Goal: Task Accomplishment & Management: Use online tool/utility

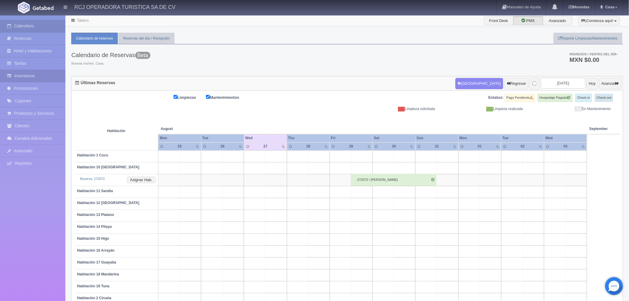
click at [26, 73] on link "Inventarios" at bounding box center [32, 76] width 65 height 12
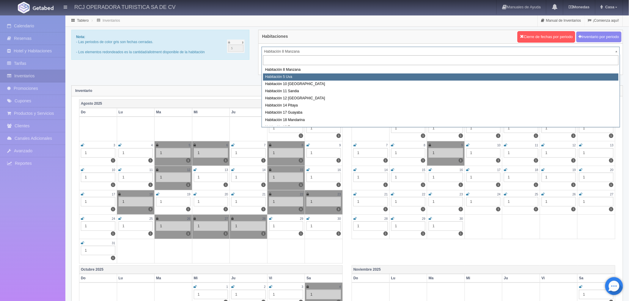
select select "1573"
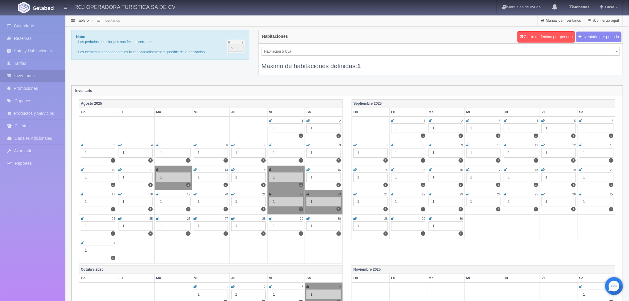
click at [194, 217] on icon at bounding box center [195, 219] width 3 height 4
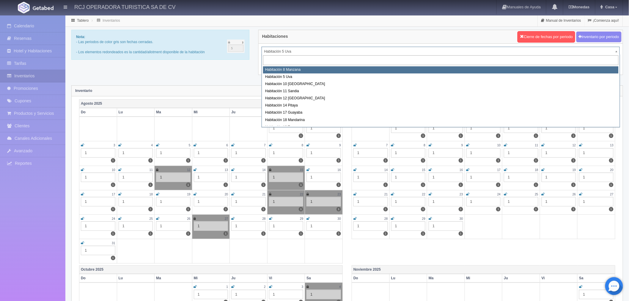
select select "1566"
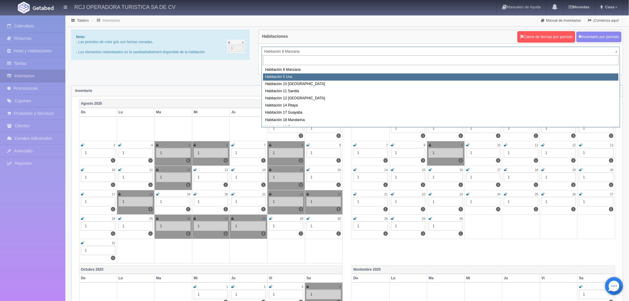
select select "1573"
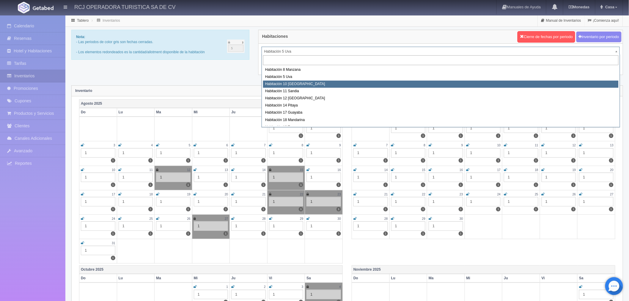
select select "1574"
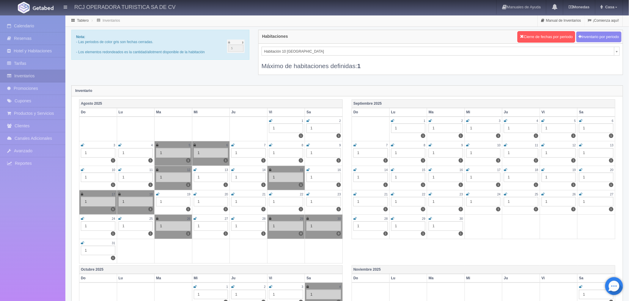
click at [195, 217] on icon at bounding box center [195, 219] width 3 height 4
click at [233, 219] on icon at bounding box center [232, 219] width 3 height 4
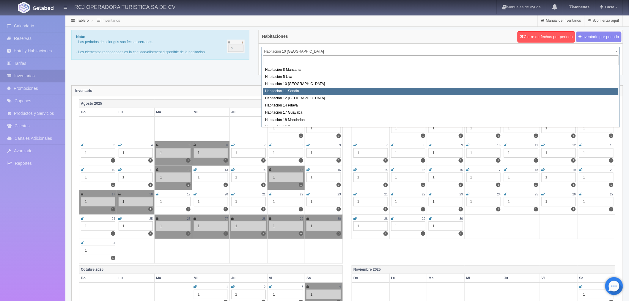
select select "1575"
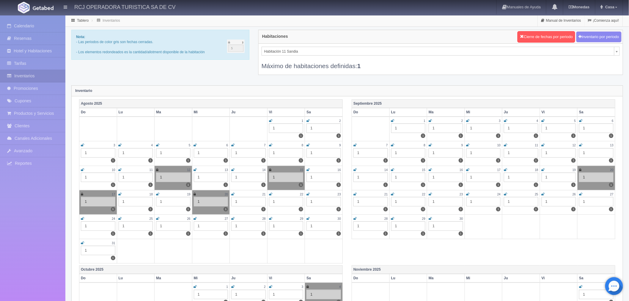
drag, startPoint x: 195, startPoint y: 217, endPoint x: 201, endPoint y: 221, distance: 7.2
click at [195, 217] on icon at bounding box center [195, 219] width 3 height 4
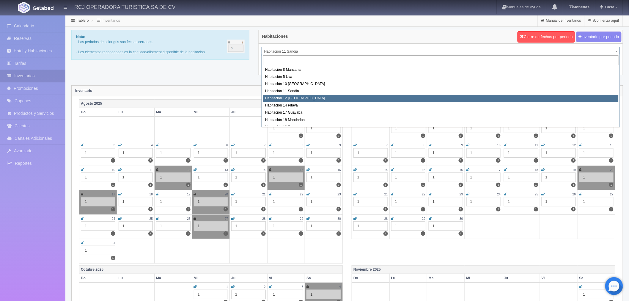
select select "1576"
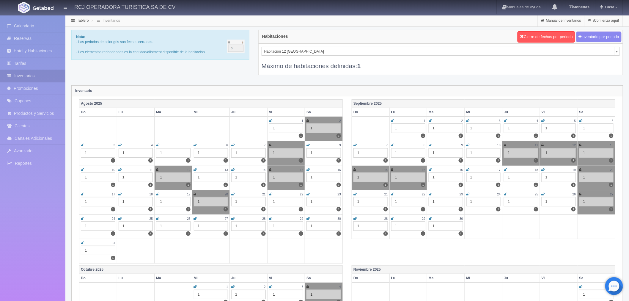
click at [195, 217] on icon at bounding box center [195, 219] width 3 height 4
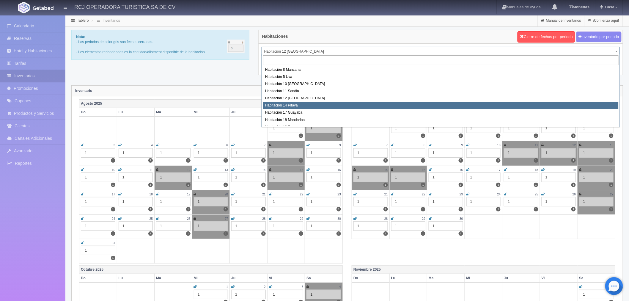
select select "1577"
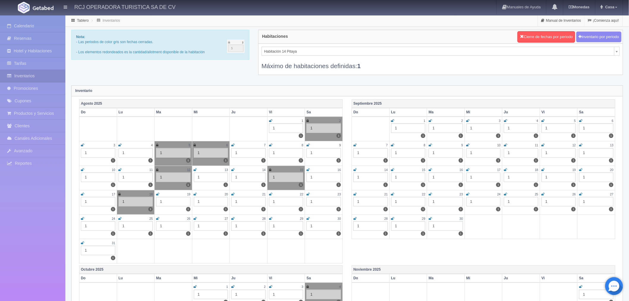
click at [195, 218] on icon at bounding box center [195, 219] width 3 height 4
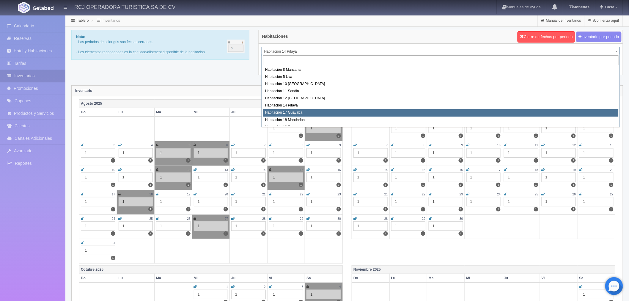
select select "1578"
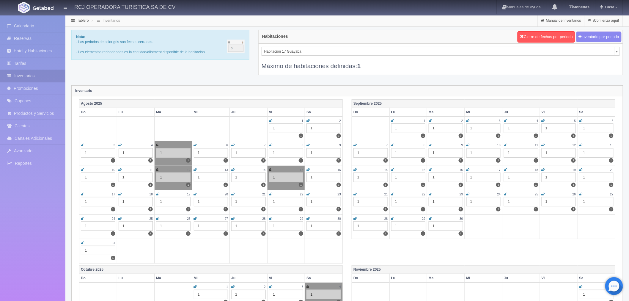
click at [195, 218] on icon at bounding box center [195, 219] width 3 height 4
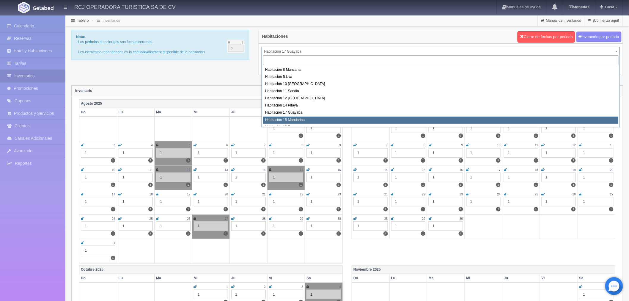
select select "1579"
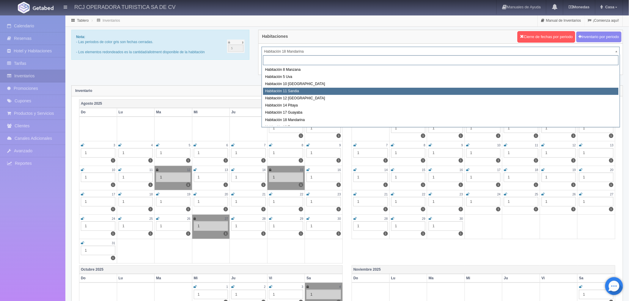
scroll to position [33, 0]
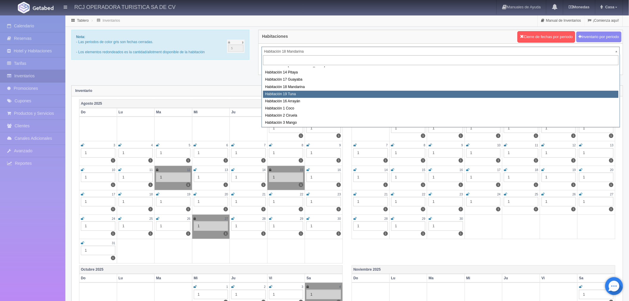
select select "1580"
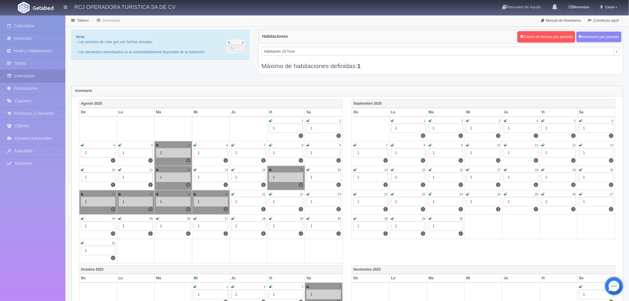
click at [196, 217] on icon at bounding box center [195, 219] width 3 height 4
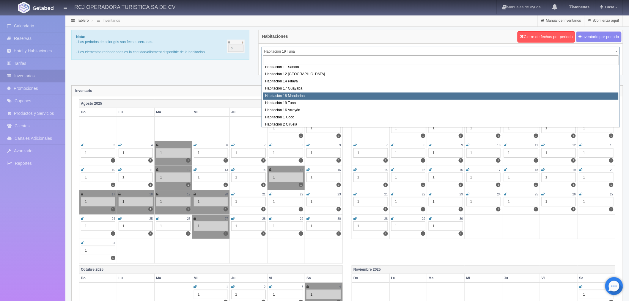
scroll to position [36, 0]
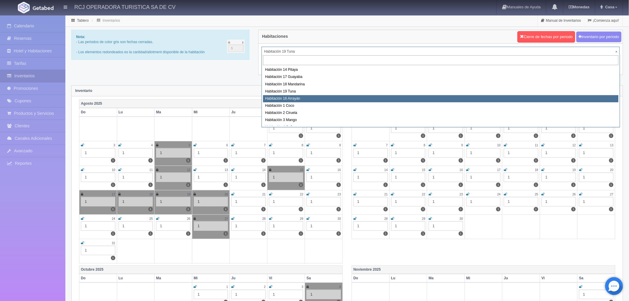
select select "1581"
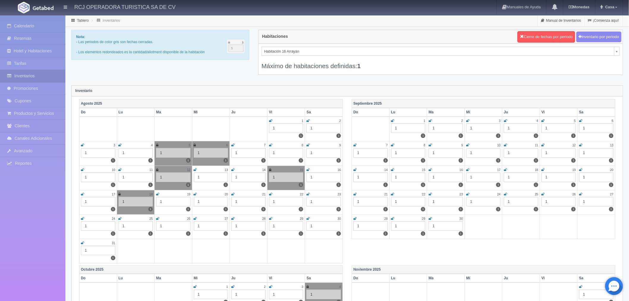
click at [195, 217] on icon at bounding box center [195, 219] width 3 height 4
click at [233, 218] on icon at bounding box center [232, 219] width 3 height 4
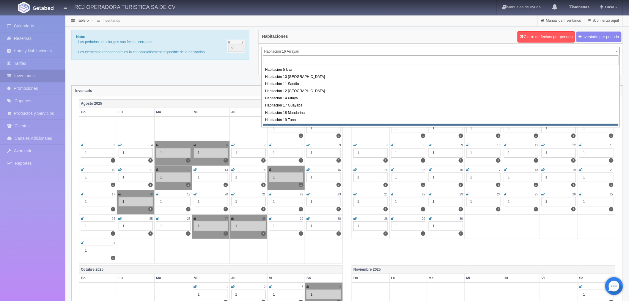
scroll to position [10, 0]
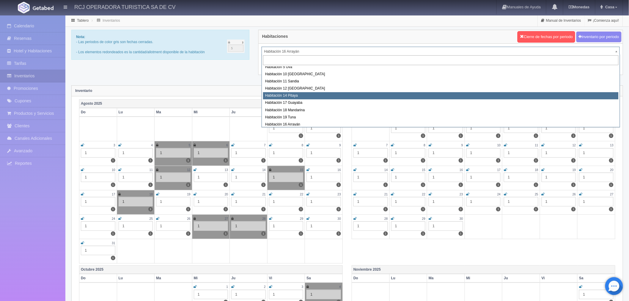
select select "1577"
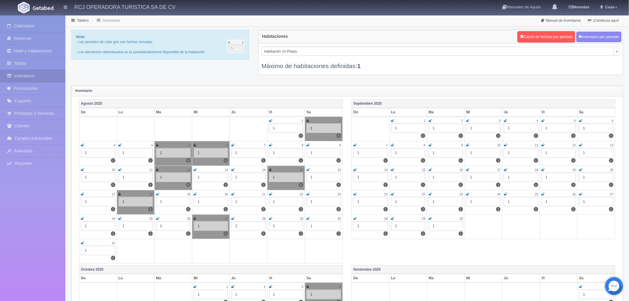
click at [232, 218] on icon at bounding box center [232, 219] width 3 height 4
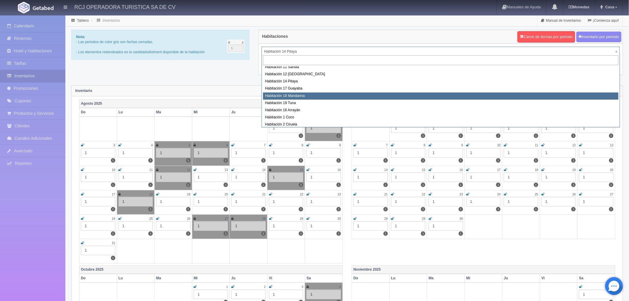
scroll to position [66, 0]
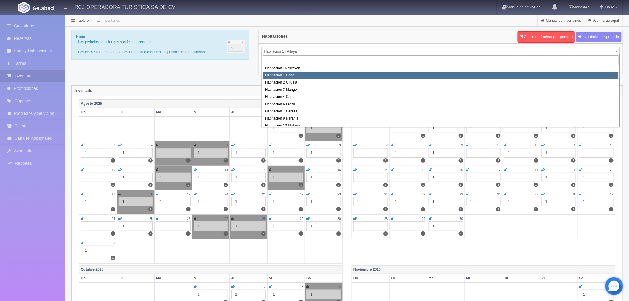
select select "1606"
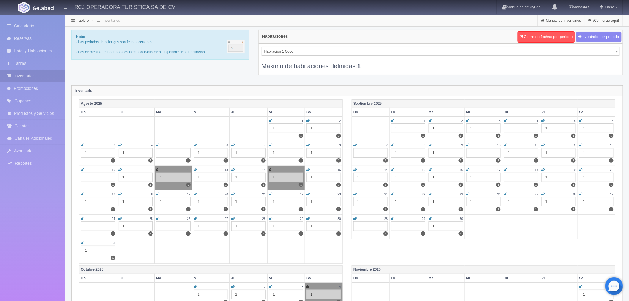
scroll to position [17, 0]
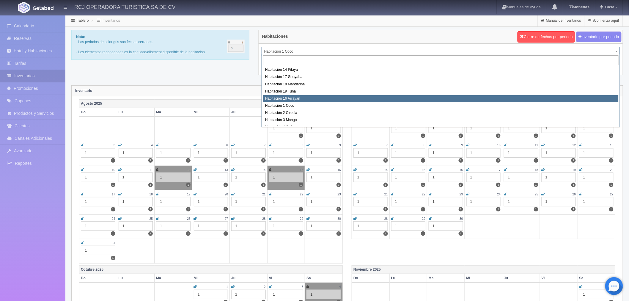
scroll to position [47, 0]
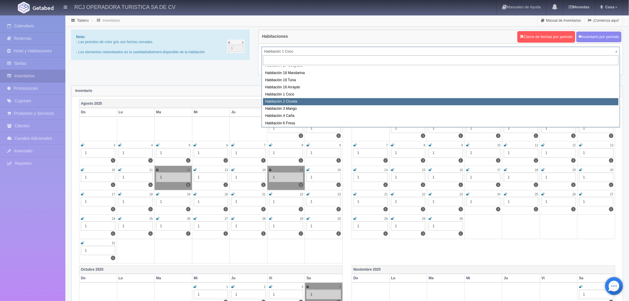
select select "1607"
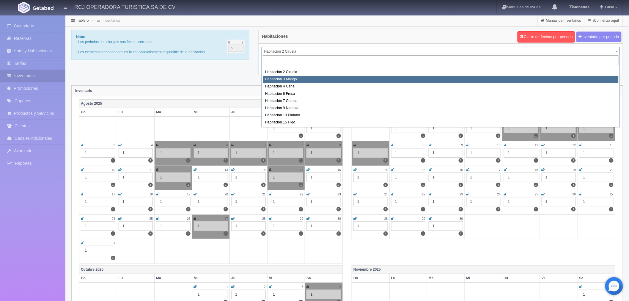
scroll to position [72, 0]
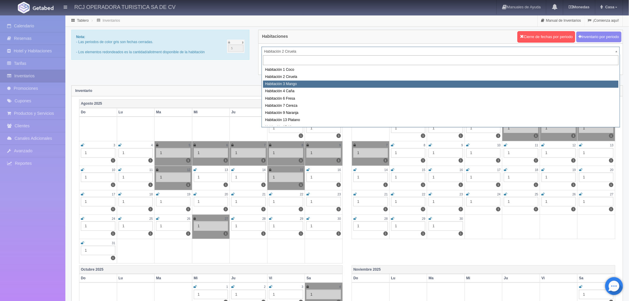
select select "1608"
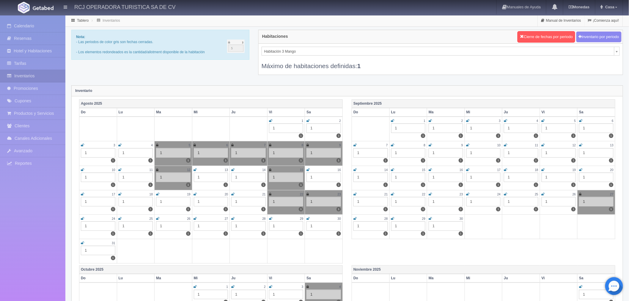
click at [195, 217] on icon at bounding box center [195, 219] width 3 height 4
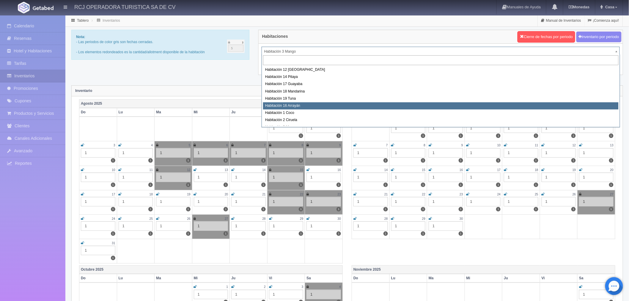
scroll to position [62, 0]
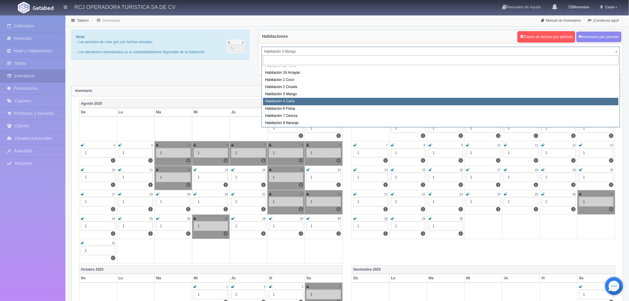
select select "1609"
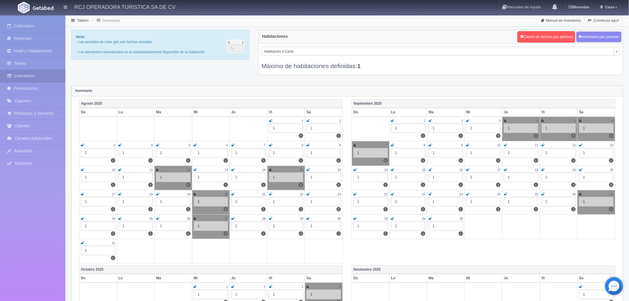
scroll to position [39, 0]
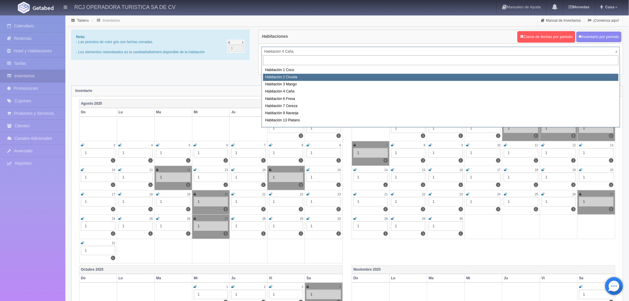
scroll to position [72, 0]
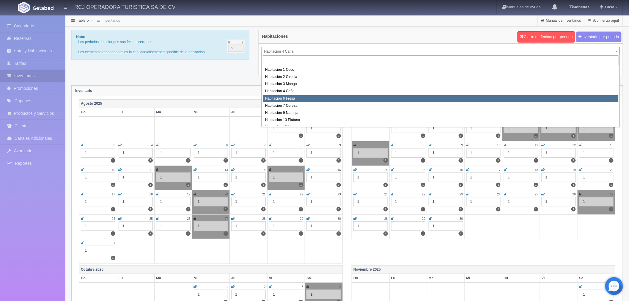
select select "1610"
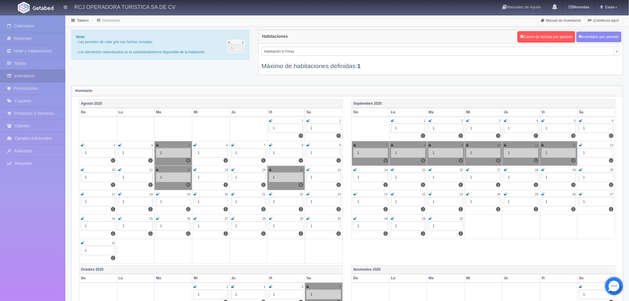
click at [195, 217] on icon at bounding box center [195, 219] width 3 height 4
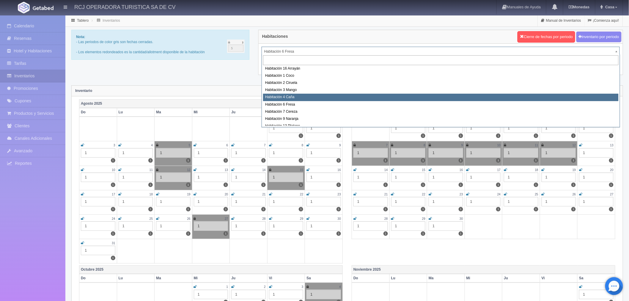
scroll to position [76, 0]
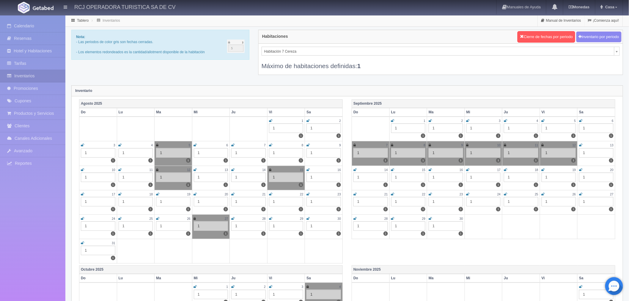
select select "1611"
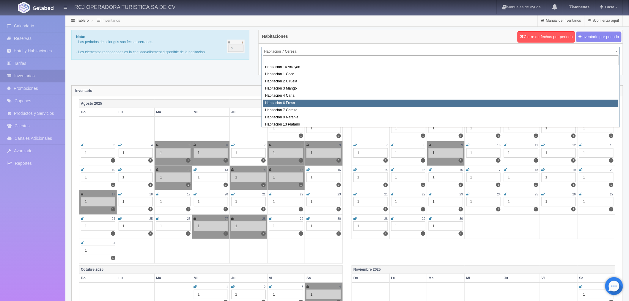
scroll to position [76, 0]
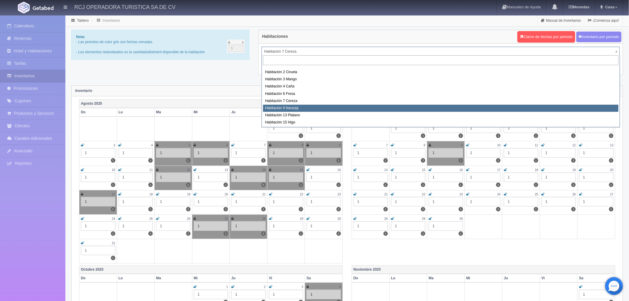
select select "1612"
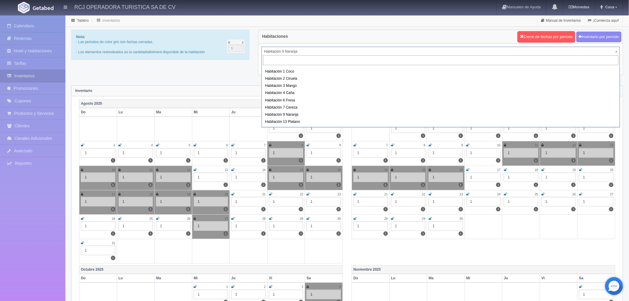
scroll to position [76, 0]
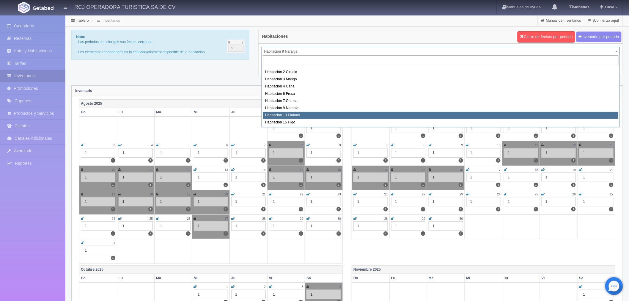
select select "1613"
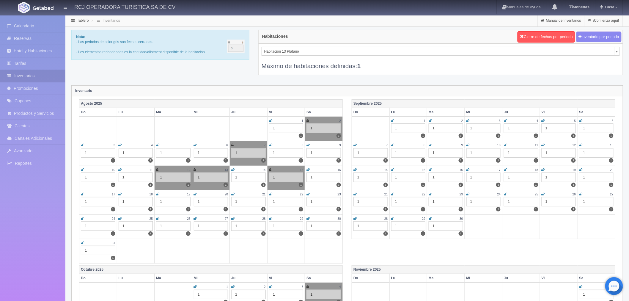
click at [195, 218] on icon at bounding box center [195, 219] width 3 height 4
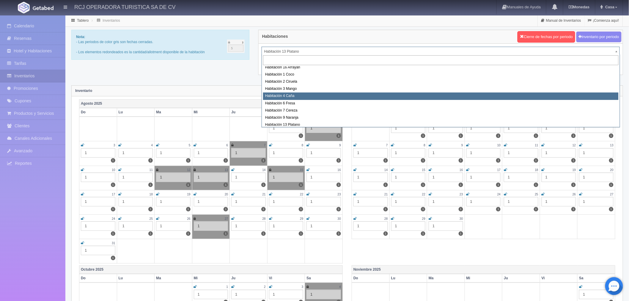
scroll to position [76, 0]
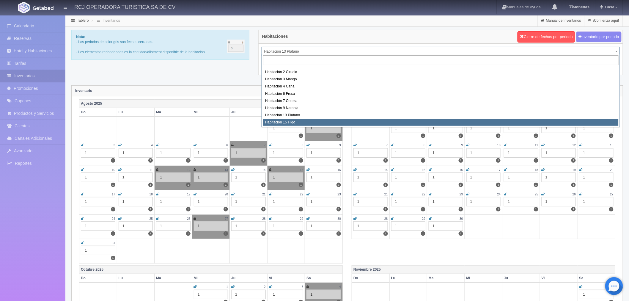
select select "1614"
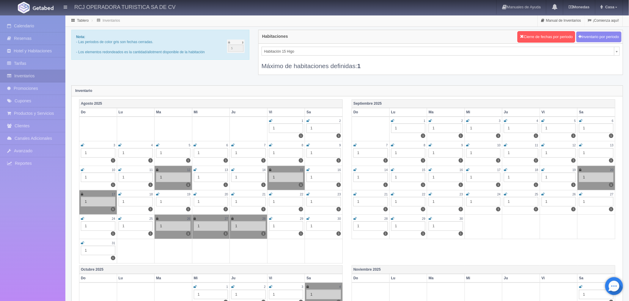
scroll to position [74, 0]
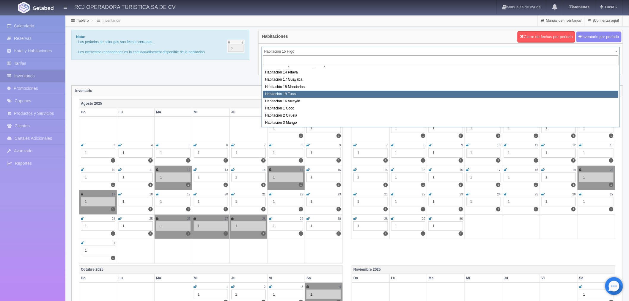
select select "1580"
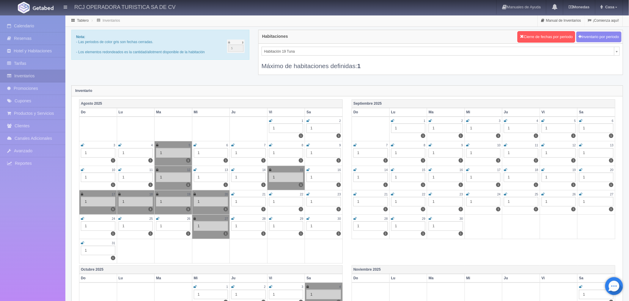
scroll to position [2, 0]
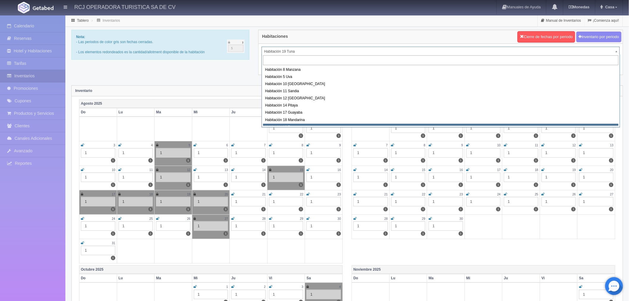
scroll to position [0, 0]
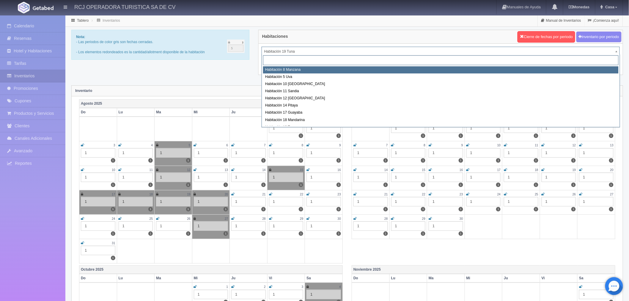
click at [283, 66] on div "Habitación 8 Manzana Habitación 5 Uva Habitación 10 Lima Habitación 11 Sandia H…" at bounding box center [441, 90] width 359 height 73
select select "1566"
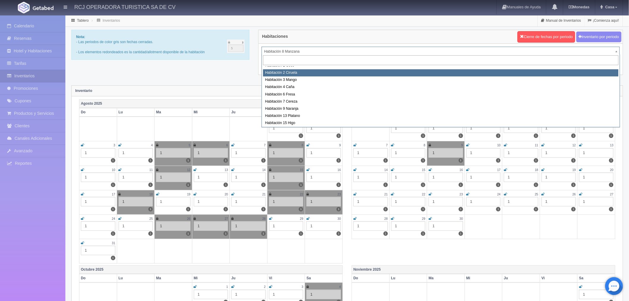
scroll to position [76, 0]
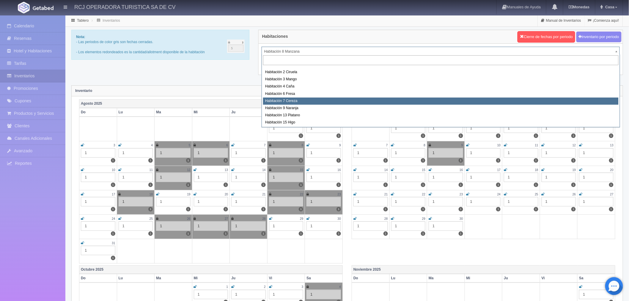
select select "1611"
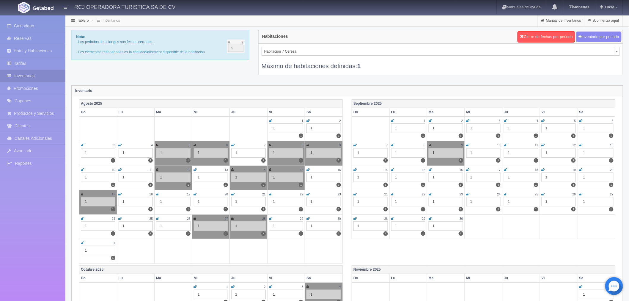
scroll to position [53, 0]
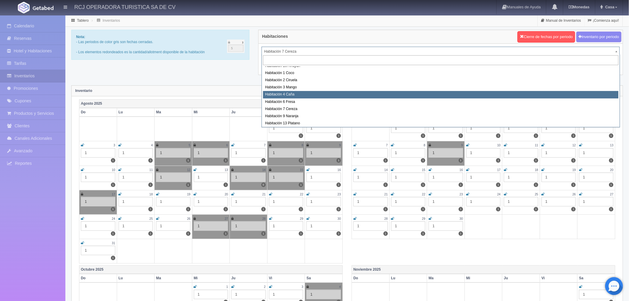
scroll to position [76, 0]
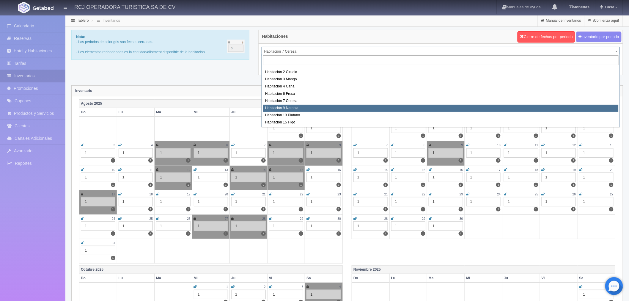
select select "1612"
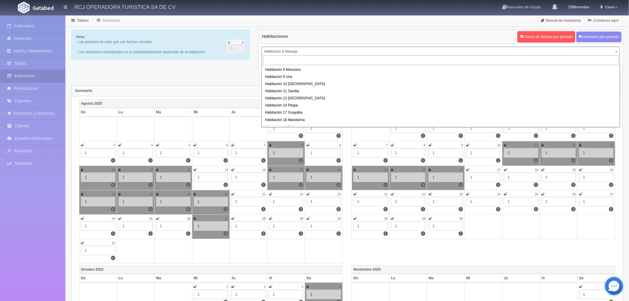
scroll to position [60, 0]
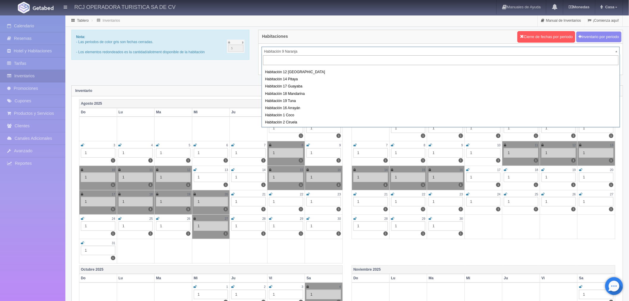
scroll to position [0, 0]
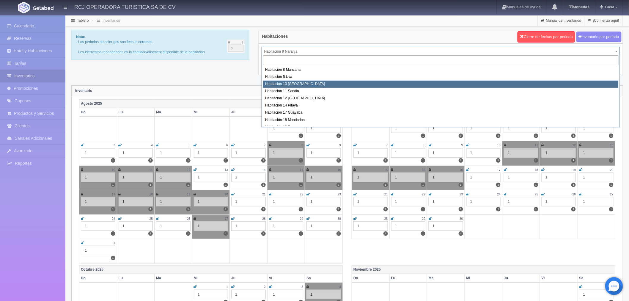
select select "1574"
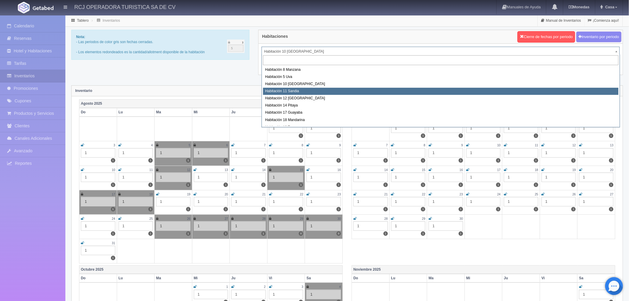
select select "1575"
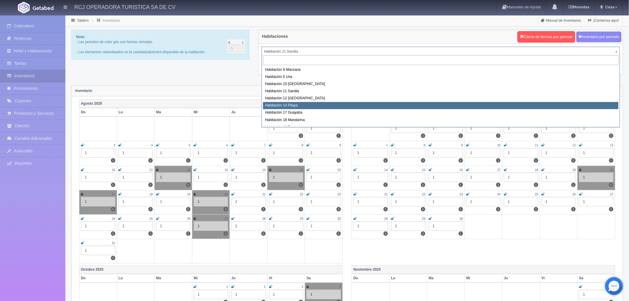
drag, startPoint x: 316, startPoint y: 54, endPoint x: 310, endPoint y: 106, distance: 51.5
select select "1577"
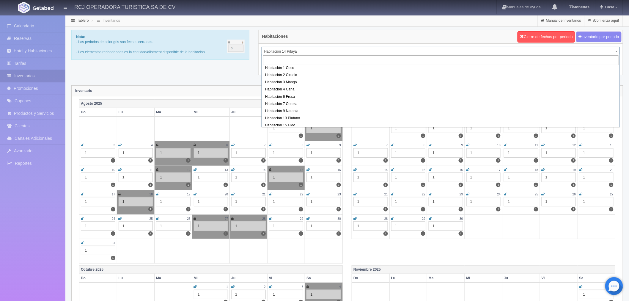
scroll to position [76, 0]
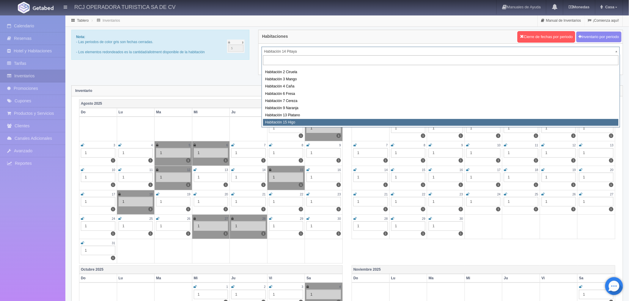
select select "1614"
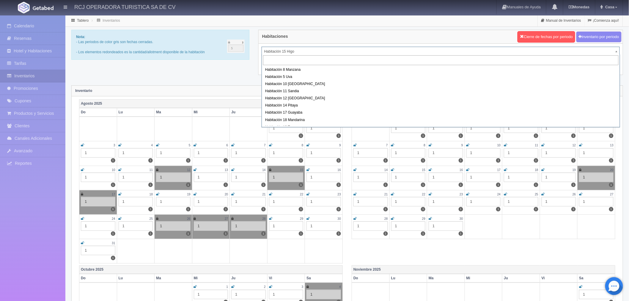
scroll to position [74, 0]
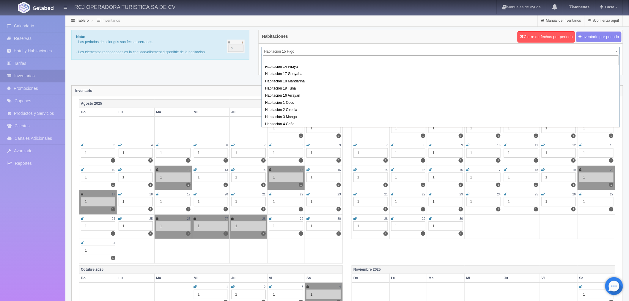
scroll to position [0, 0]
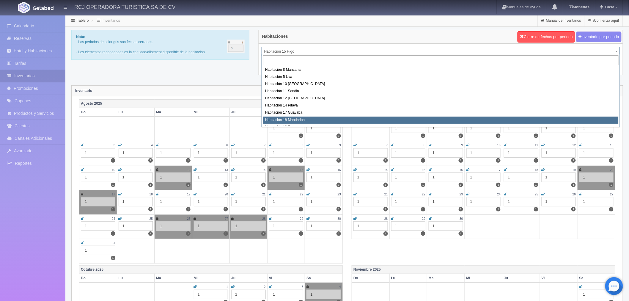
select select "1579"
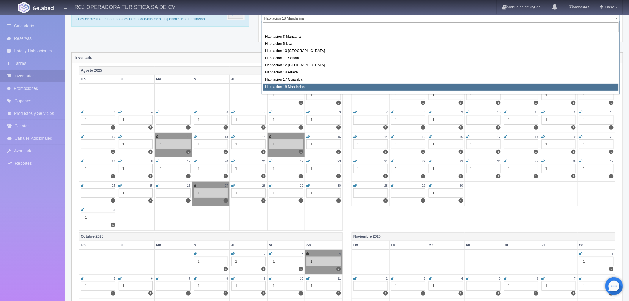
scroll to position [33, 0]
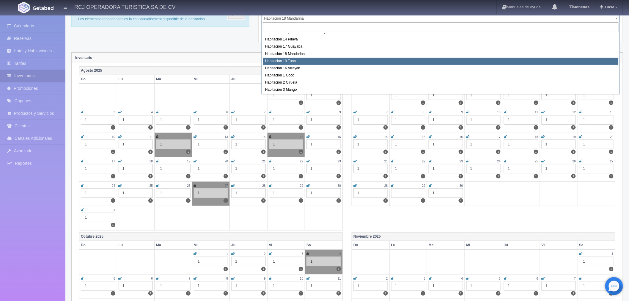
select select "1580"
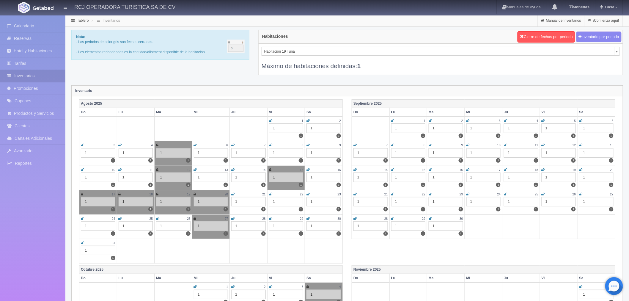
scroll to position [2, 0]
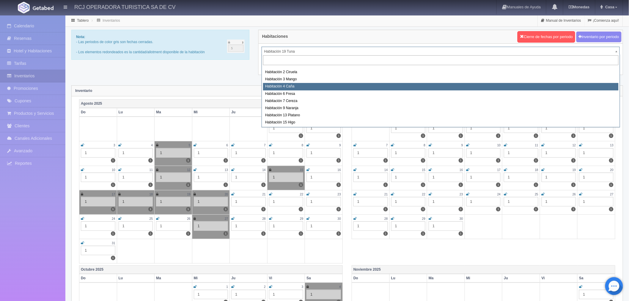
scroll to position [43, 0]
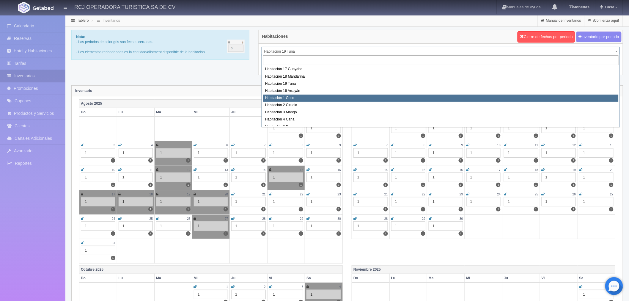
select select "1606"
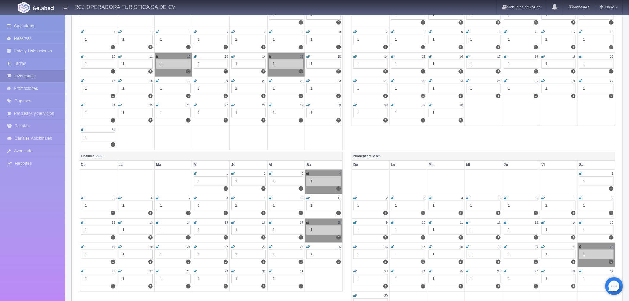
scroll to position [198, 0]
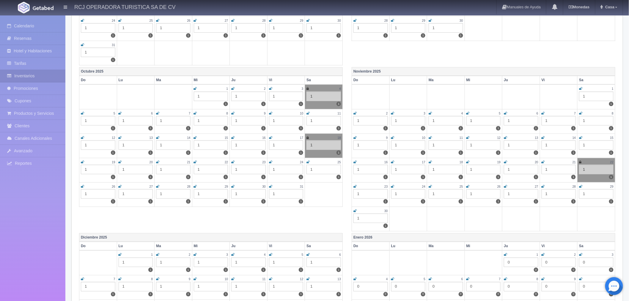
click at [469, 185] on icon at bounding box center [468, 187] width 3 height 4
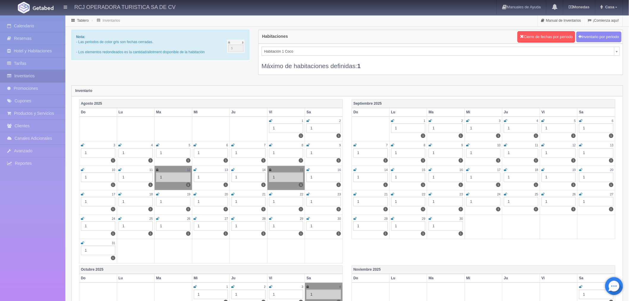
scroll to position [17, 0]
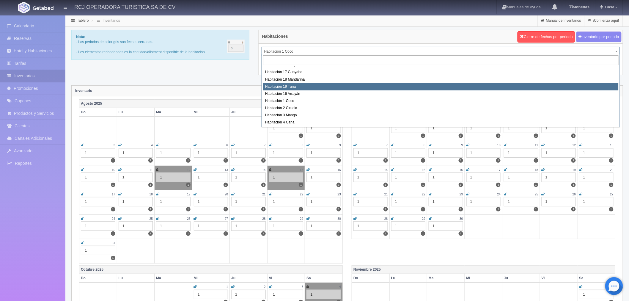
scroll to position [76, 0]
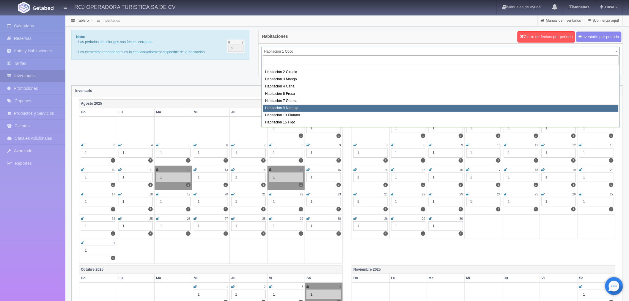
select select "1612"
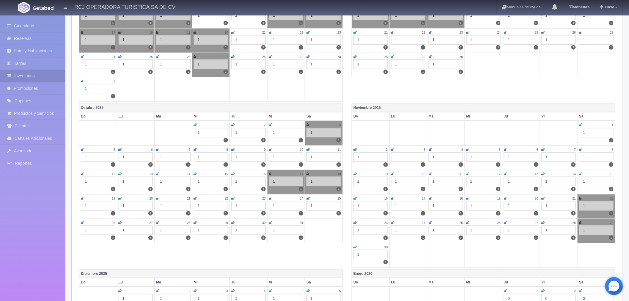
scroll to position [165, 0]
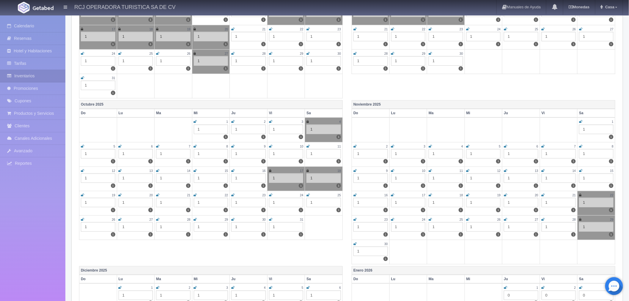
click at [468, 218] on icon at bounding box center [468, 220] width 3 height 4
click at [505, 218] on icon at bounding box center [505, 220] width 3 height 4
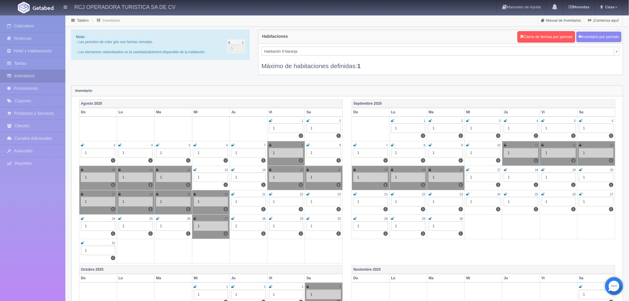
scroll to position [60, 0]
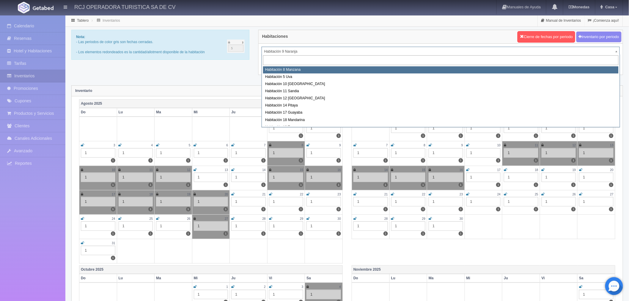
select select "1566"
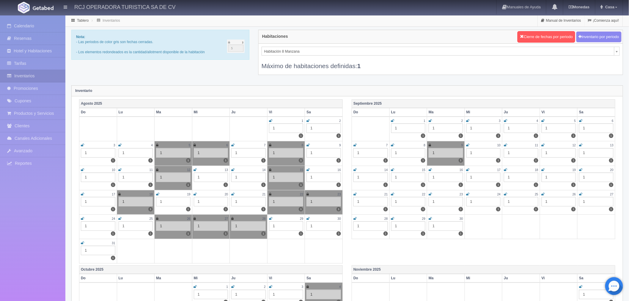
scroll to position [165, 0]
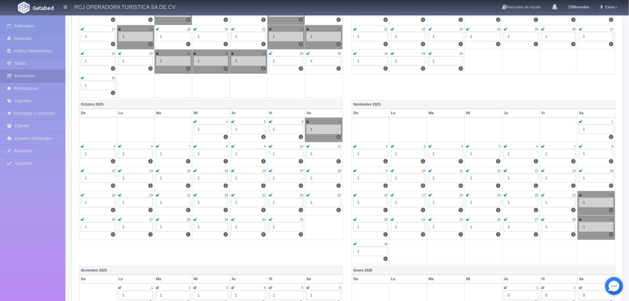
click at [543, 194] on icon at bounding box center [543, 195] width 3 height 4
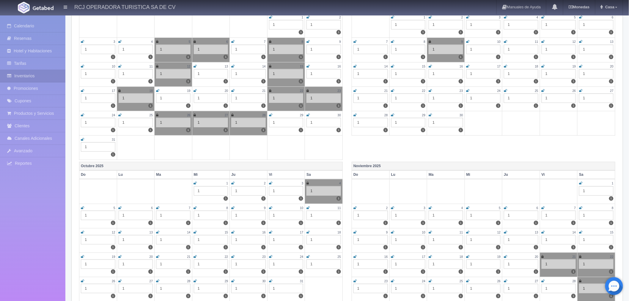
scroll to position [0, 0]
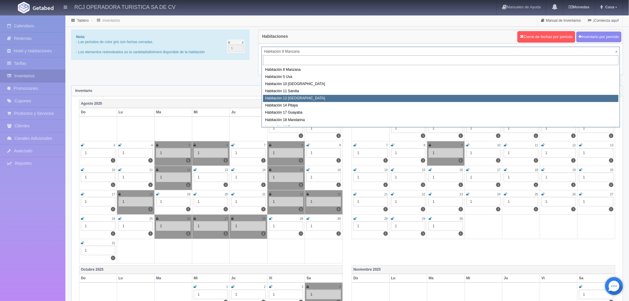
scroll to position [33, 0]
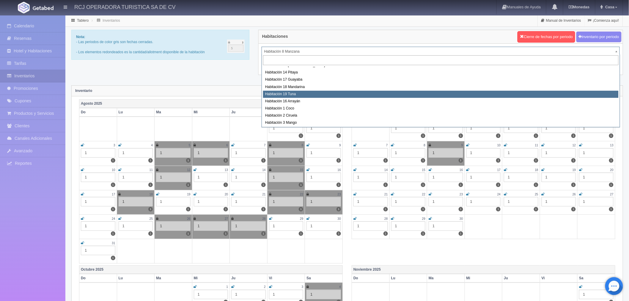
select select "1580"
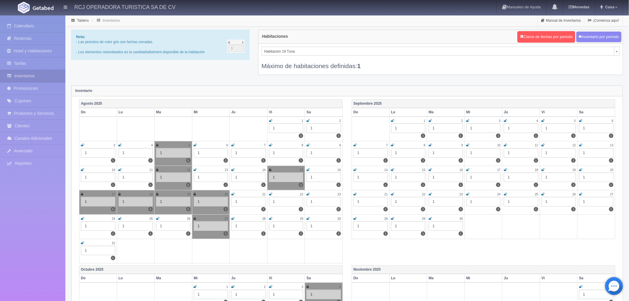
scroll to position [2, 0]
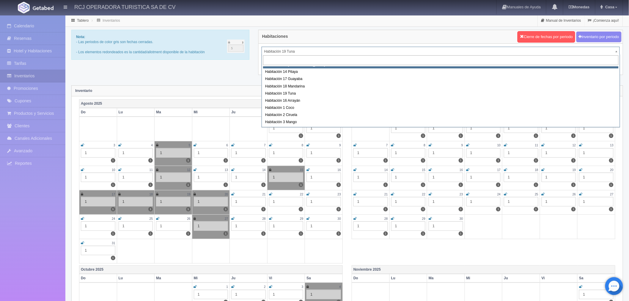
scroll to position [66, 0]
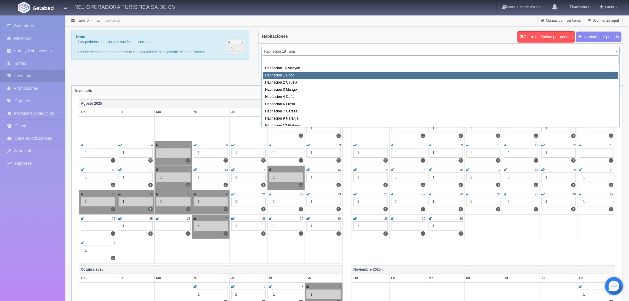
select select "1606"
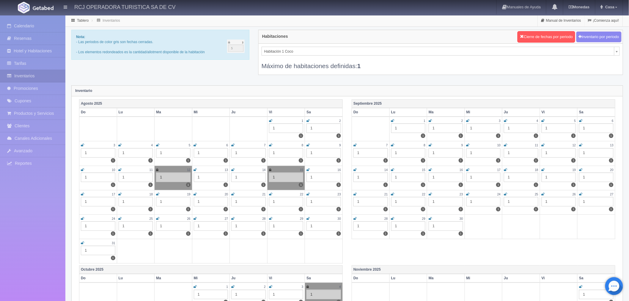
scroll to position [17, 0]
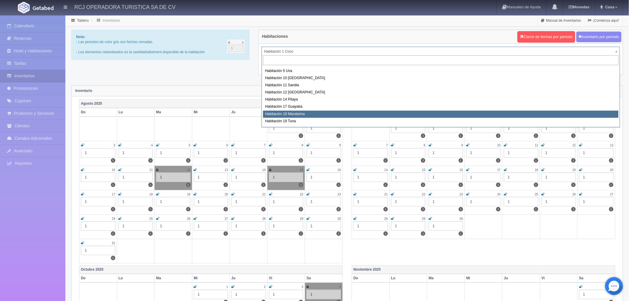
scroll to position [0, 0]
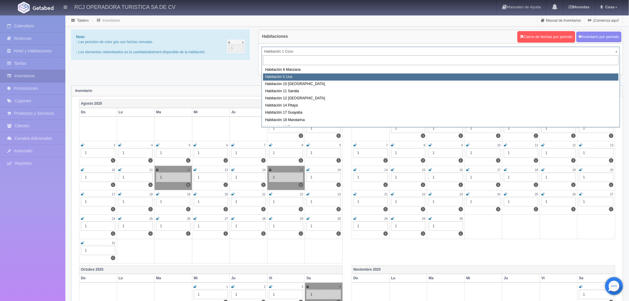
select select "1573"
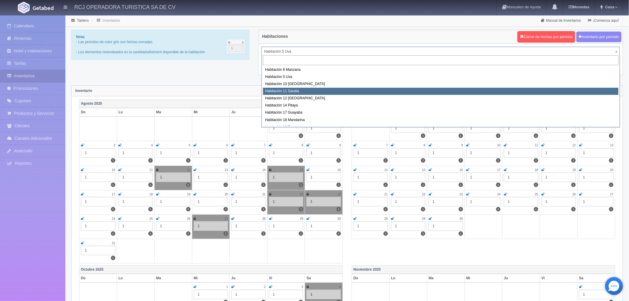
select select "1575"
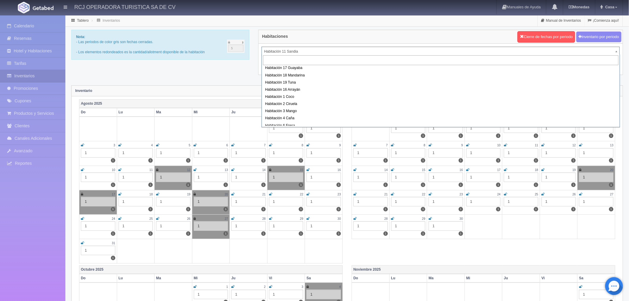
scroll to position [33, 0]
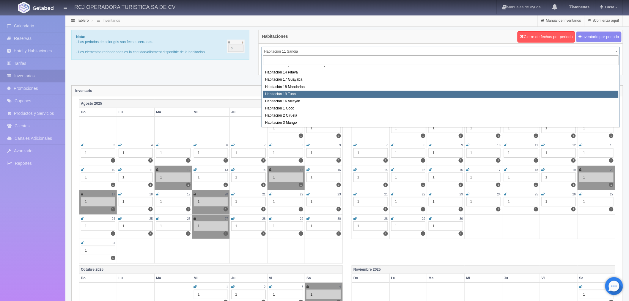
select select "1580"
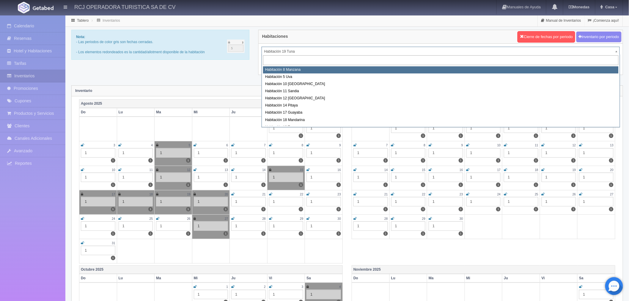
select select "1566"
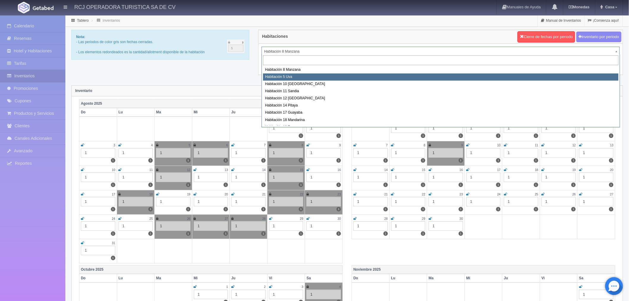
select select "1573"
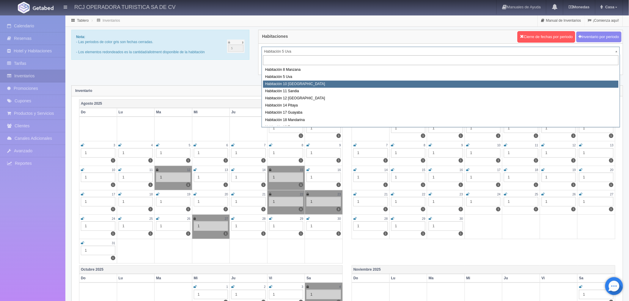
select select "1574"
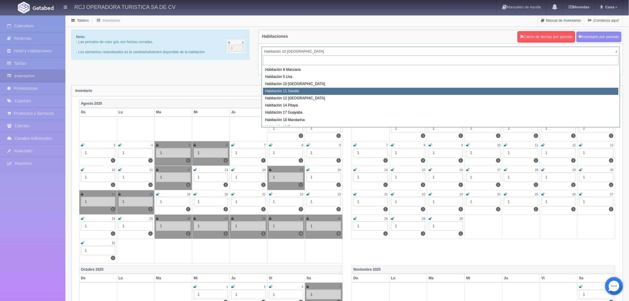
select select "1575"
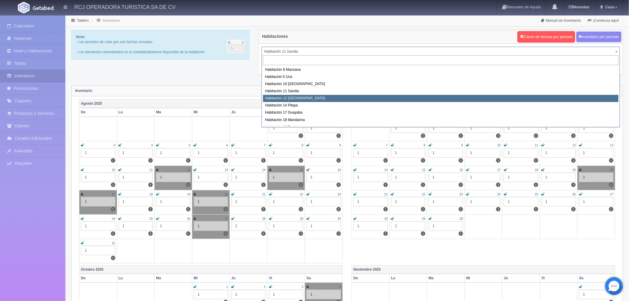
select select "1576"
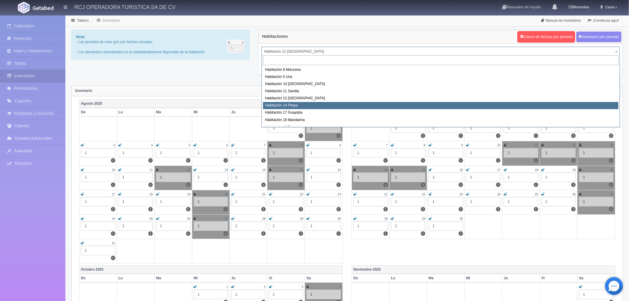
select select "1577"
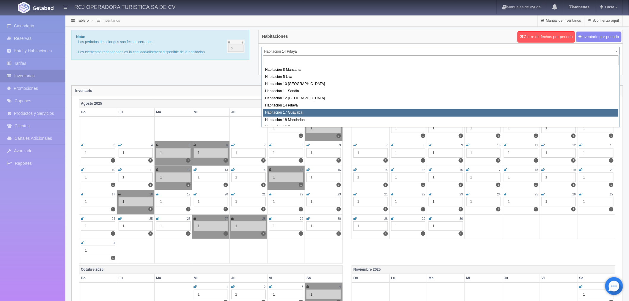
select select "1578"
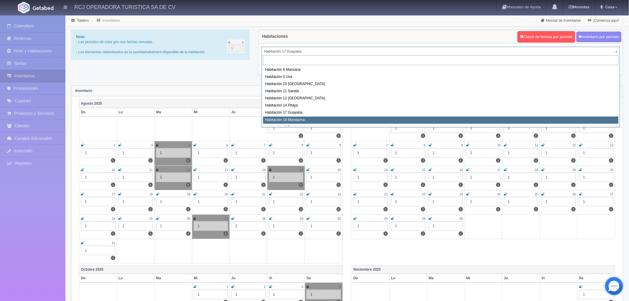
select select "1579"
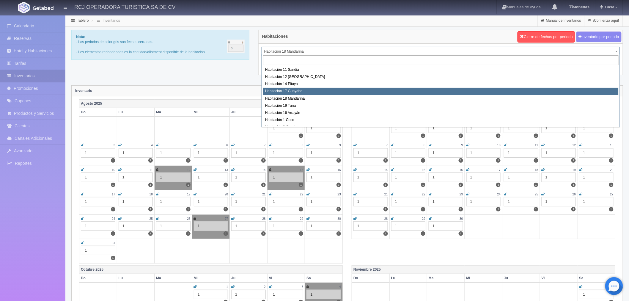
scroll to position [33, 0]
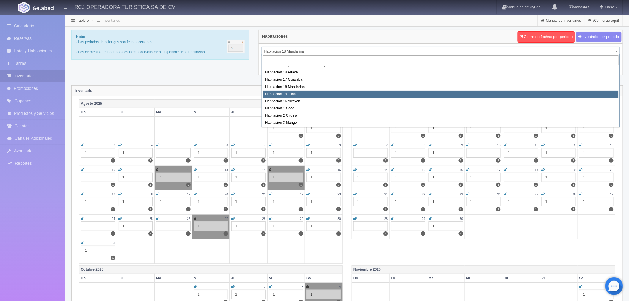
select select "1580"
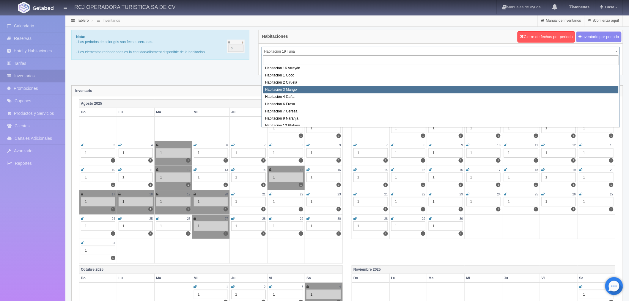
scroll to position [33, 0]
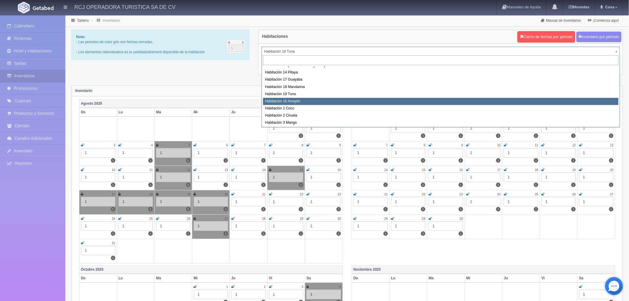
select select "1581"
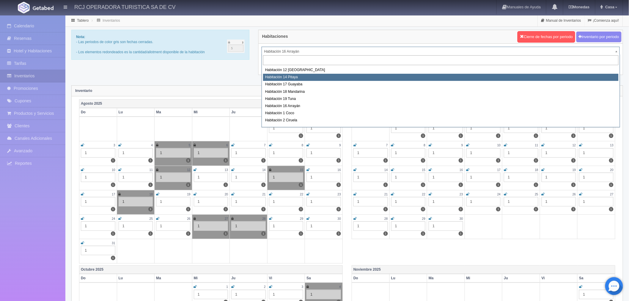
scroll to position [40, 0]
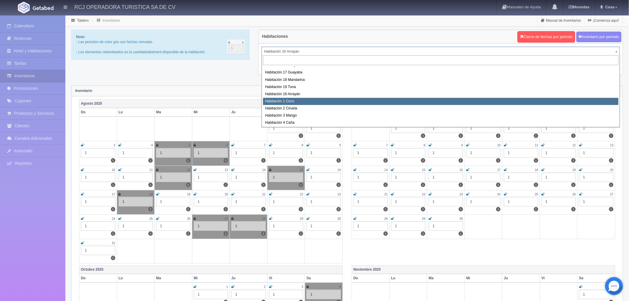
select select "1606"
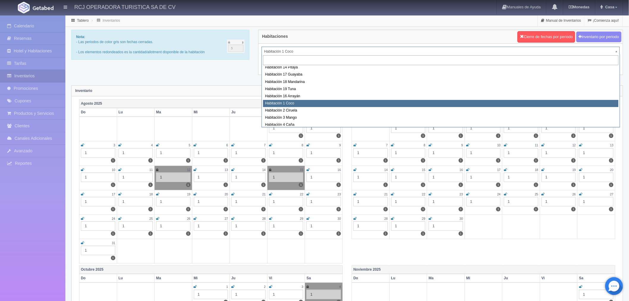
scroll to position [50, 0]
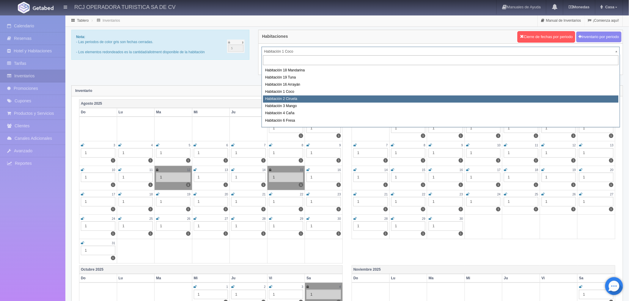
select select "1607"
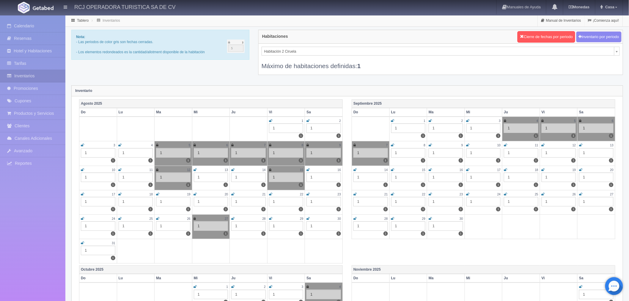
scroll to position [24, 0]
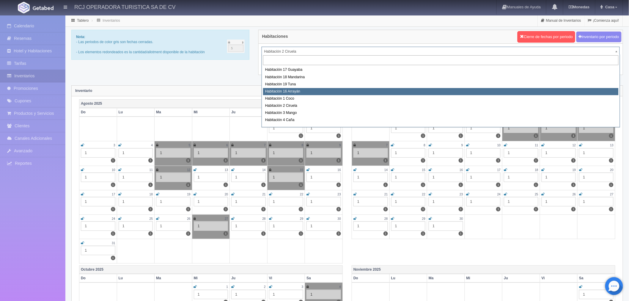
scroll to position [54, 0]
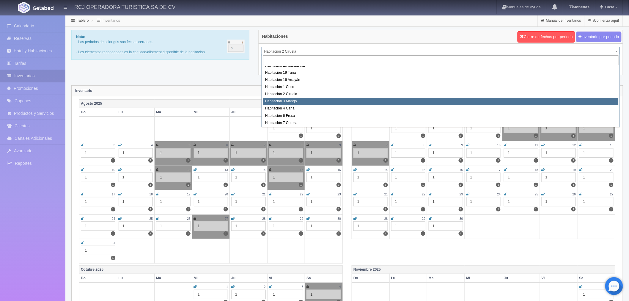
select select "1608"
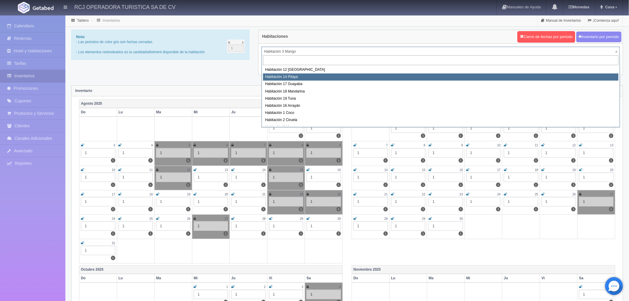
scroll to position [62, 0]
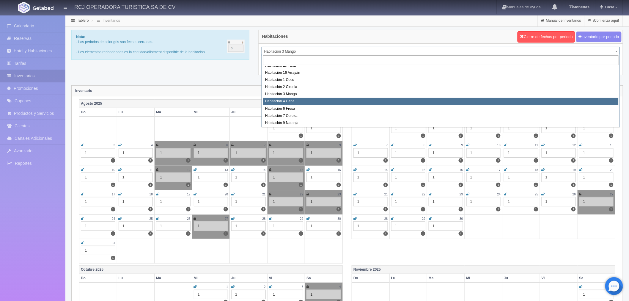
select select "1609"
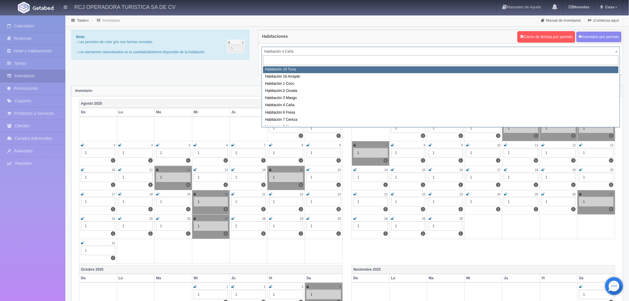
scroll to position [76, 0]
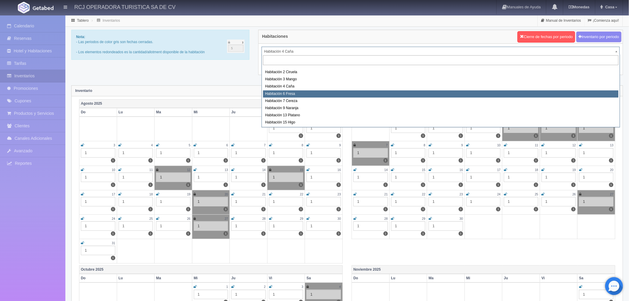
select select "1610"
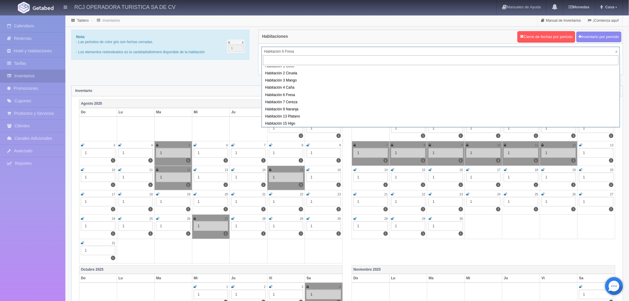
scroll to position [76, 0]
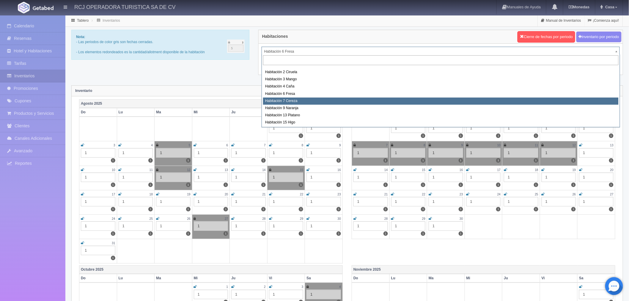
select select "1611"
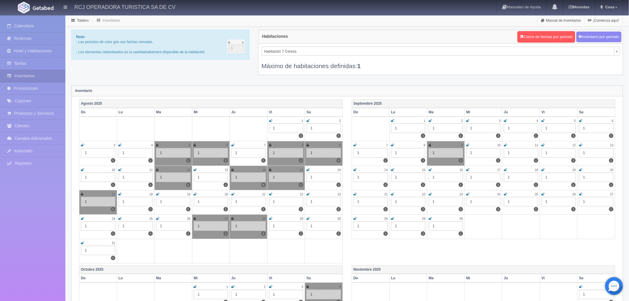
scroll to position [53, 0]
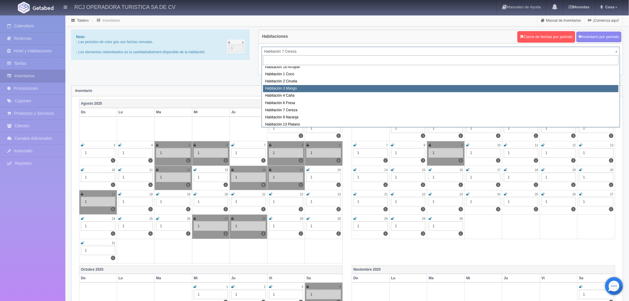
scroll to position [76, 0]
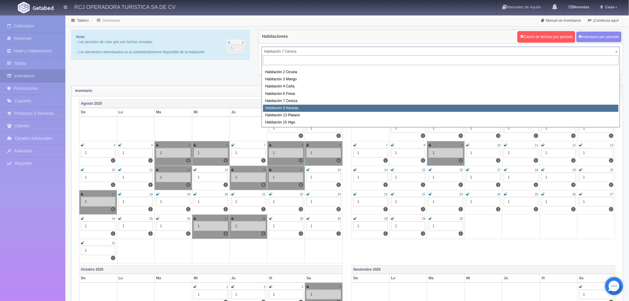
select select "1612"
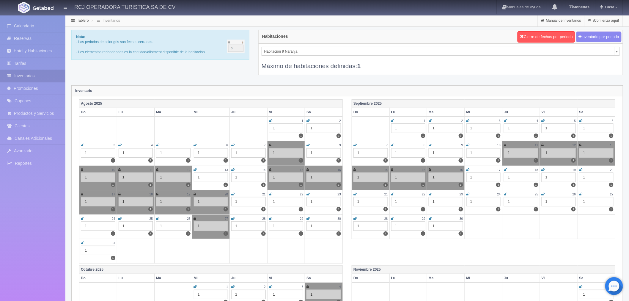
scroll to position [60, 0]
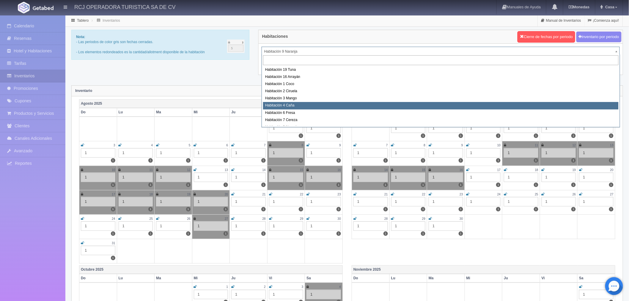
scroll to position [76, 0]
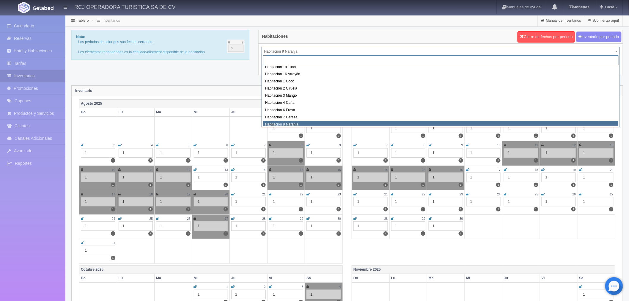
drag, startPoint x: 286, startPoint y: 51, endPoint x: 286, endPoint y: 57, distance: 5.9
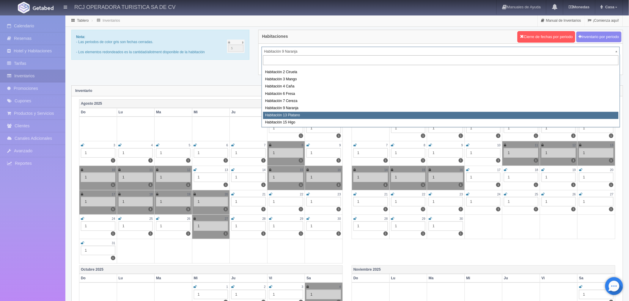
select select "1613"
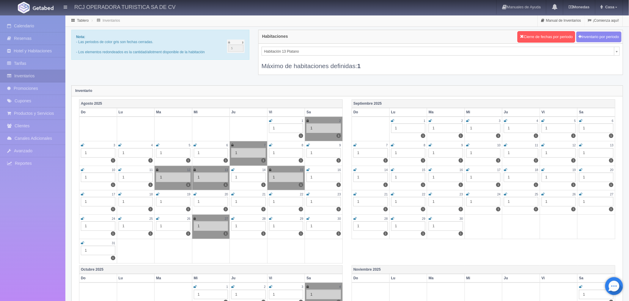
scroll to position [67, 0]
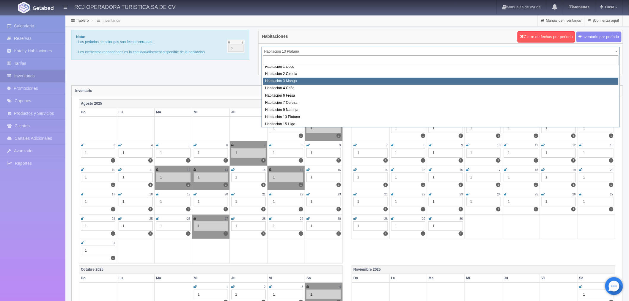
scroll to position [76, 0]
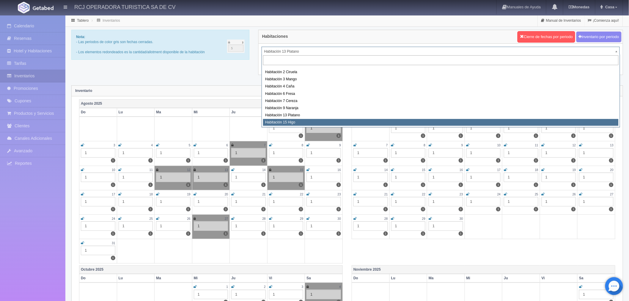
select select "1614"
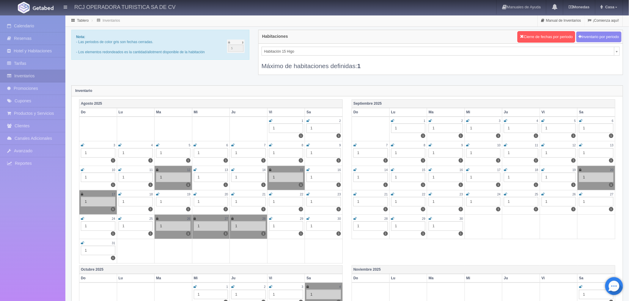
scroll to position [74, 0]
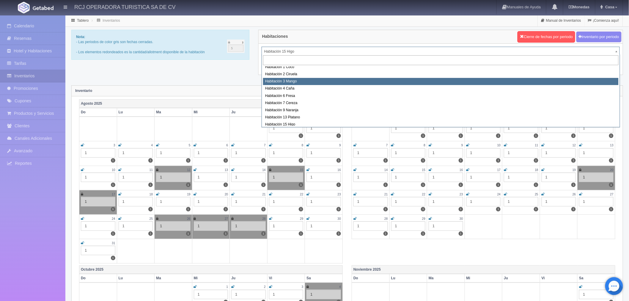
select select "1608"
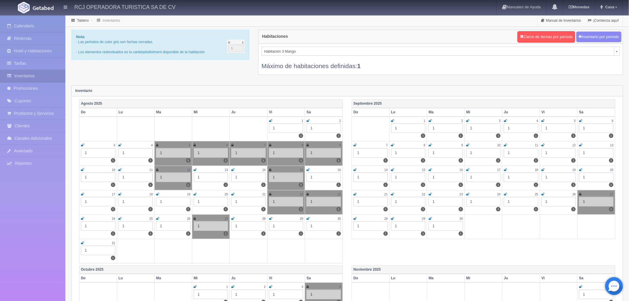
scroll to position [31, 0]
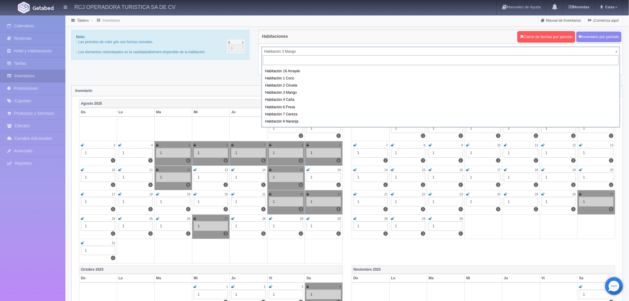
scroll to position [66, 0]
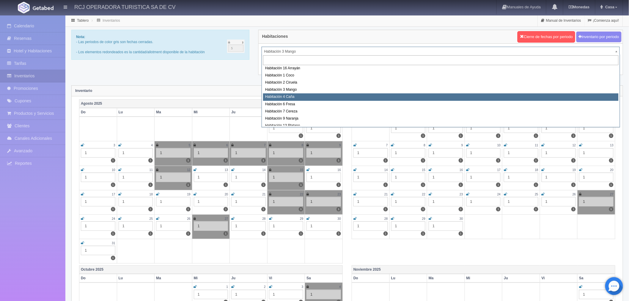
select select "1609"
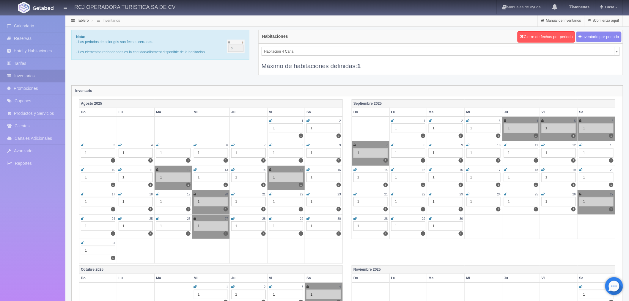
scroll to position [39, 0]
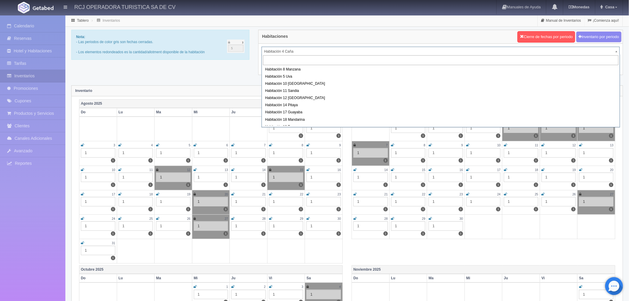
scroll to position [0, 0]
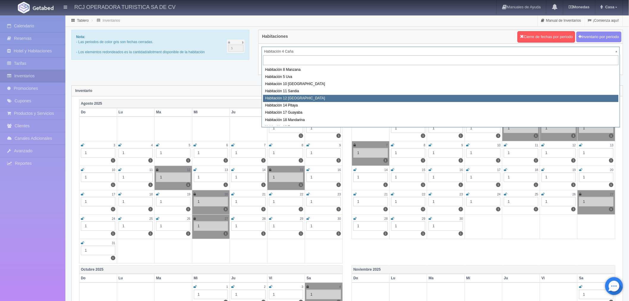
select select "1576"
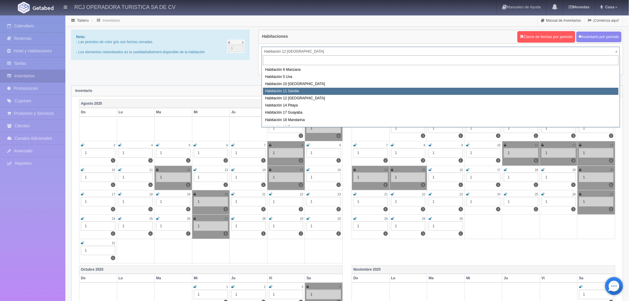
select select "1575"
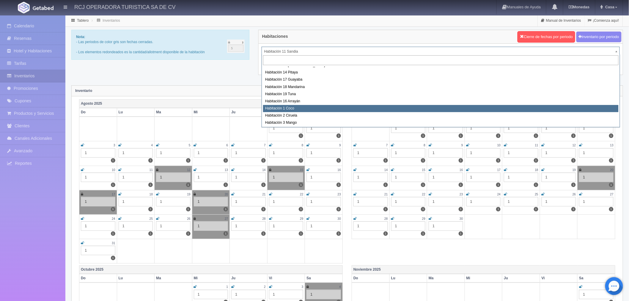
scroll to position [76, 0]
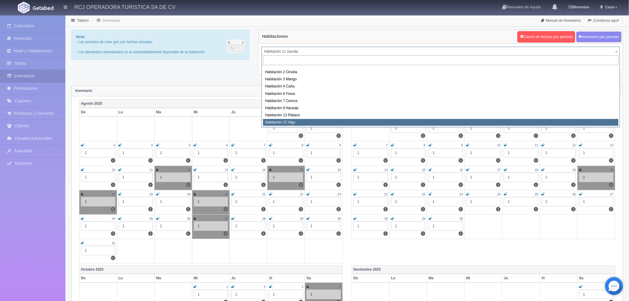
select select "1614"
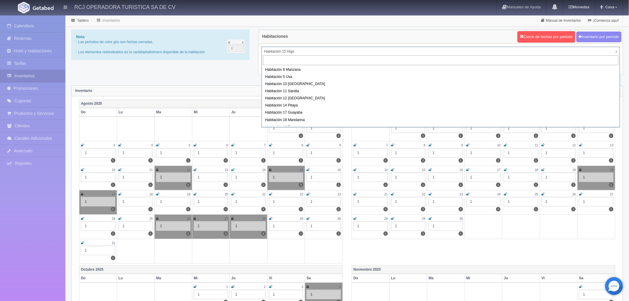
scroll to position [74, 0]
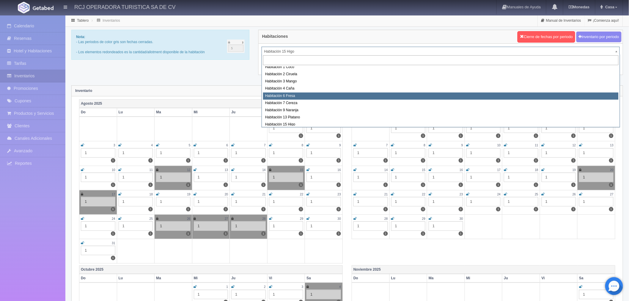
select select "1610"
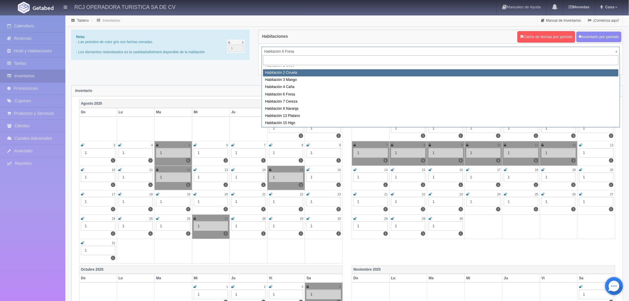
scroll to position [76, 0]
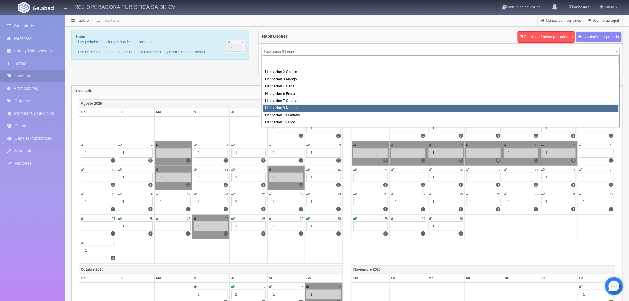
select select "1612"
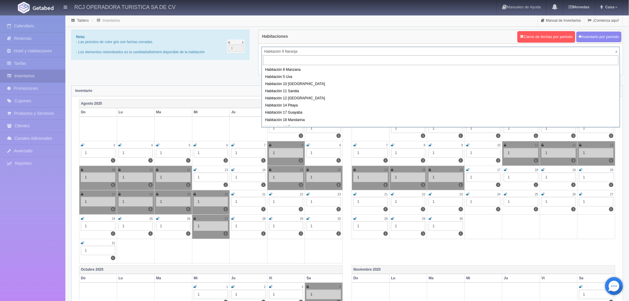
scroll to position [60, 0]
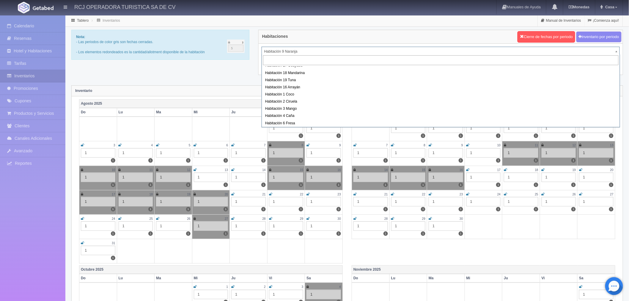
scroll to position [0, 0]
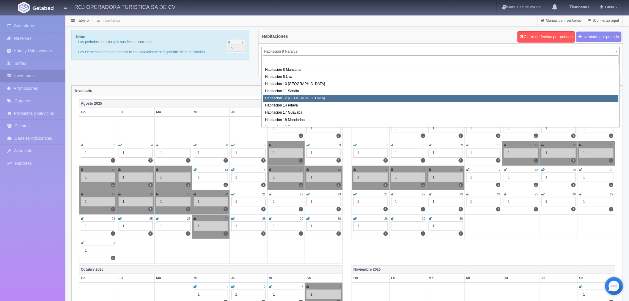
select select "1576"
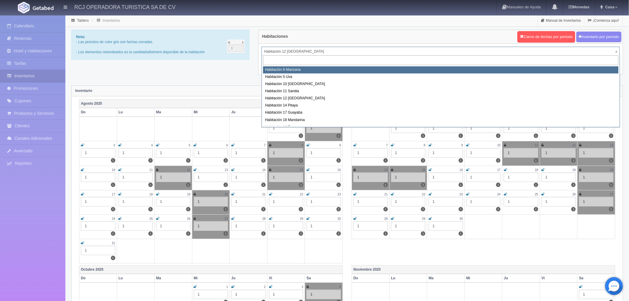
select select "1566"
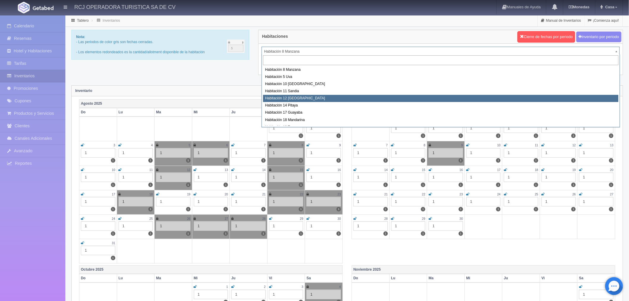
scroll to position [66, 0]
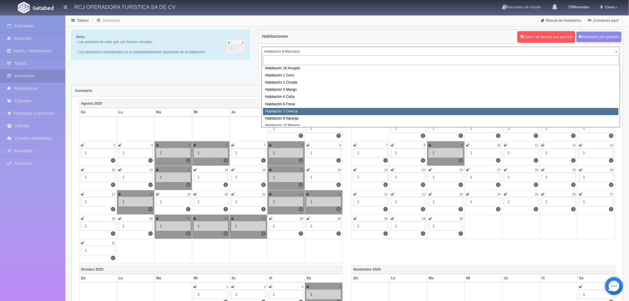
select select "1611"
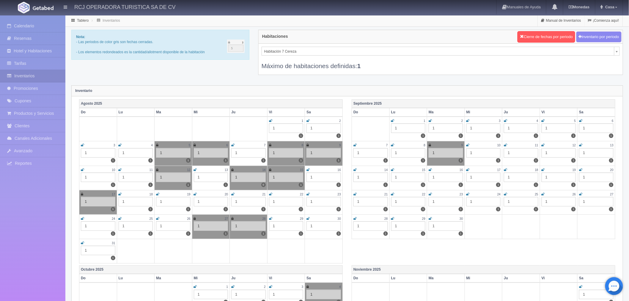
scroll to position [53, 0]
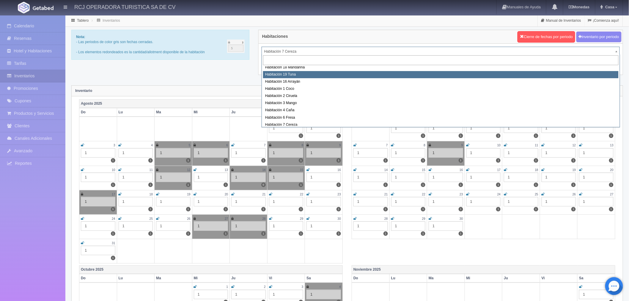
scroll to position [50, 0]
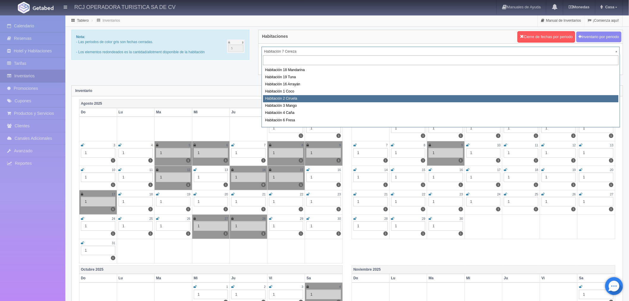
select select "1607"
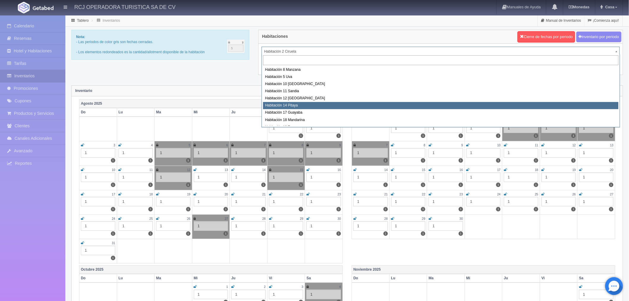
scroll to position [66, 0]
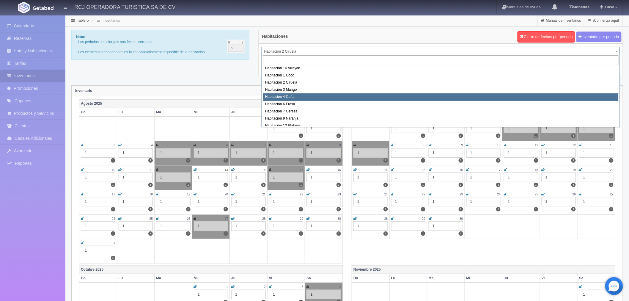
select select "1609"
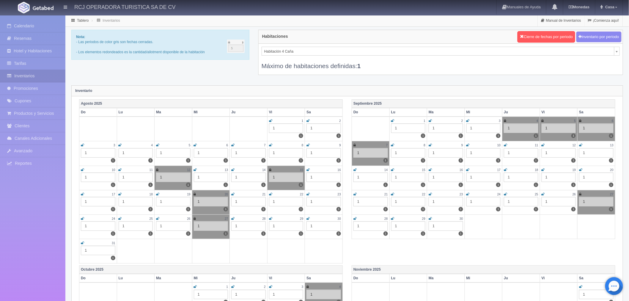
scroll to position [39, 0]
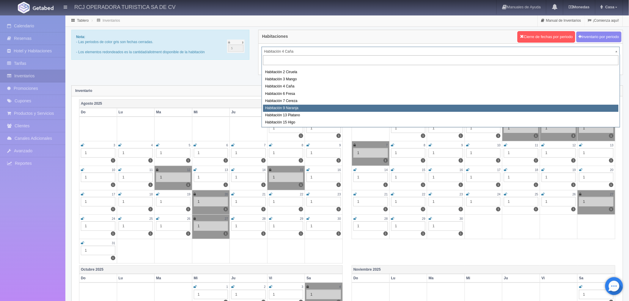
scroll to position [0, 0]
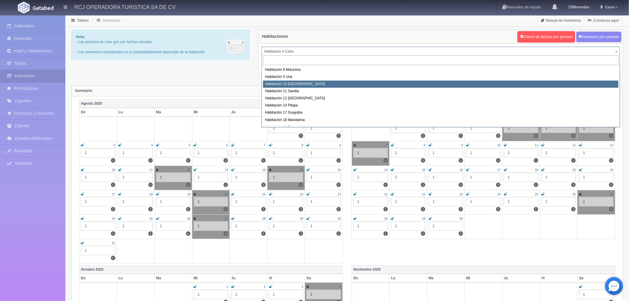
select select "1574"
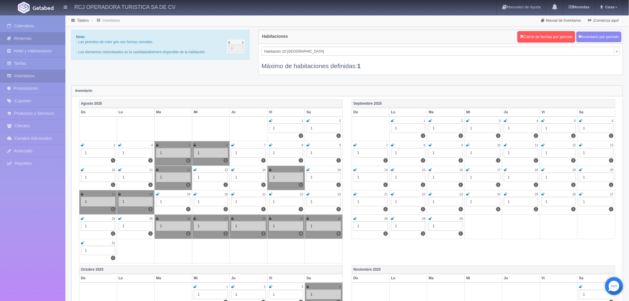
click at [24, 37] on link "Reservas" at bounding box center [32, 38] width 65 height 12
